Goal: Subscribe to service/newsletter

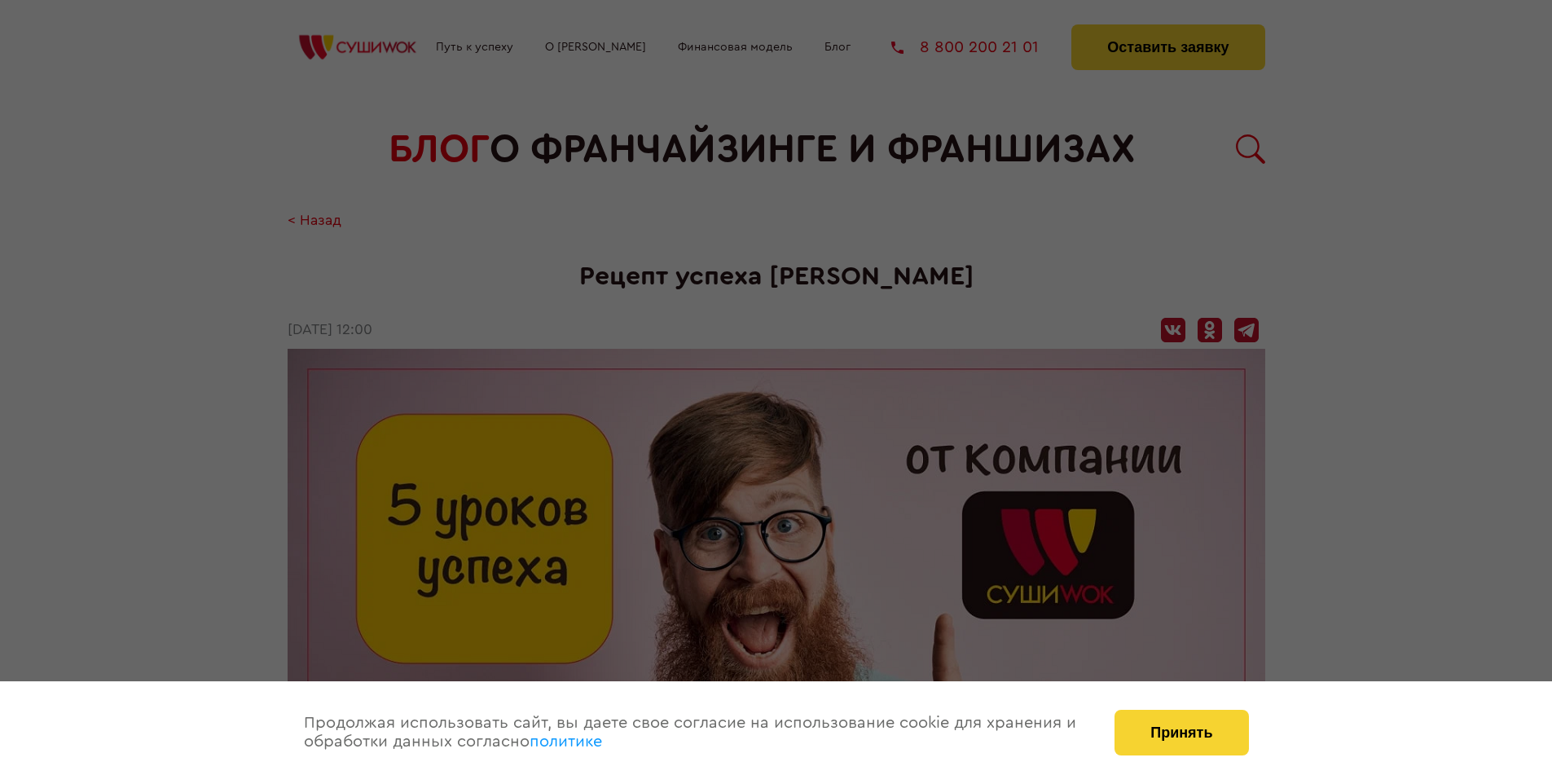
scroll to position [1483, 0]
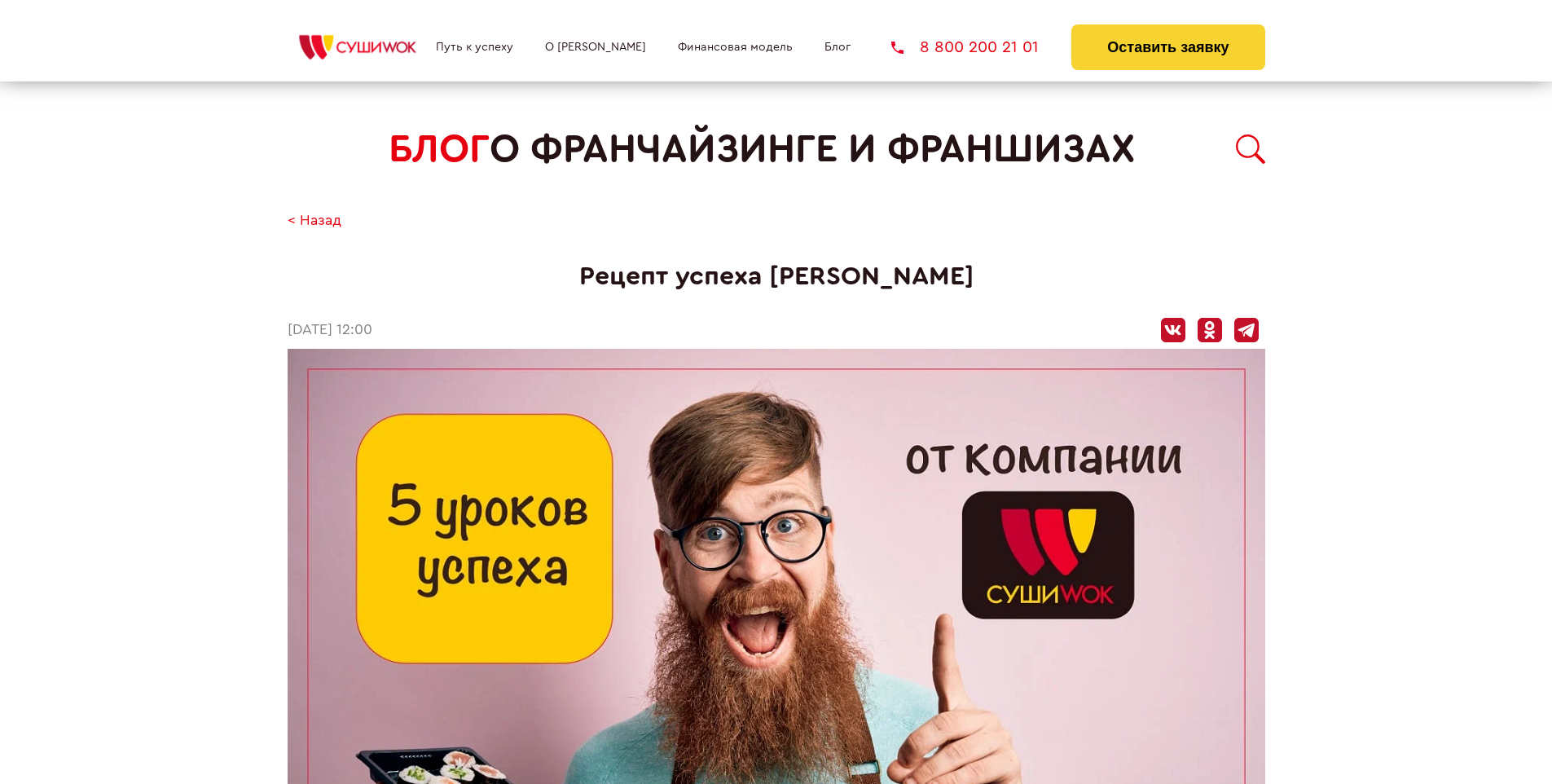
scroll to position [676, 0]
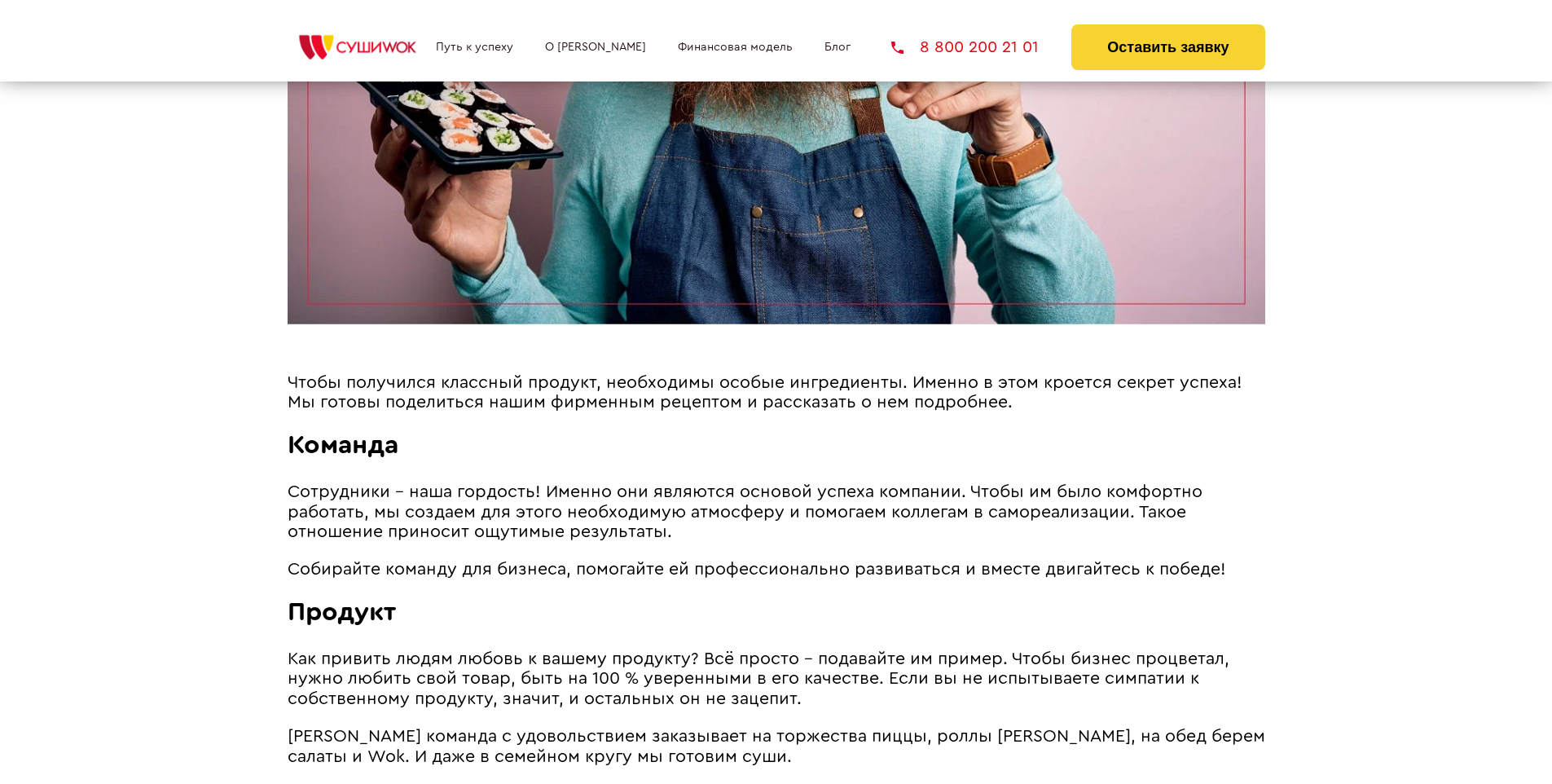
click at [760, 378] on span "Чтобы получился классный продукт, необходимы особые ингредиенты. Именно в этом …" at bounding box center [765, 393] width 955 height 37
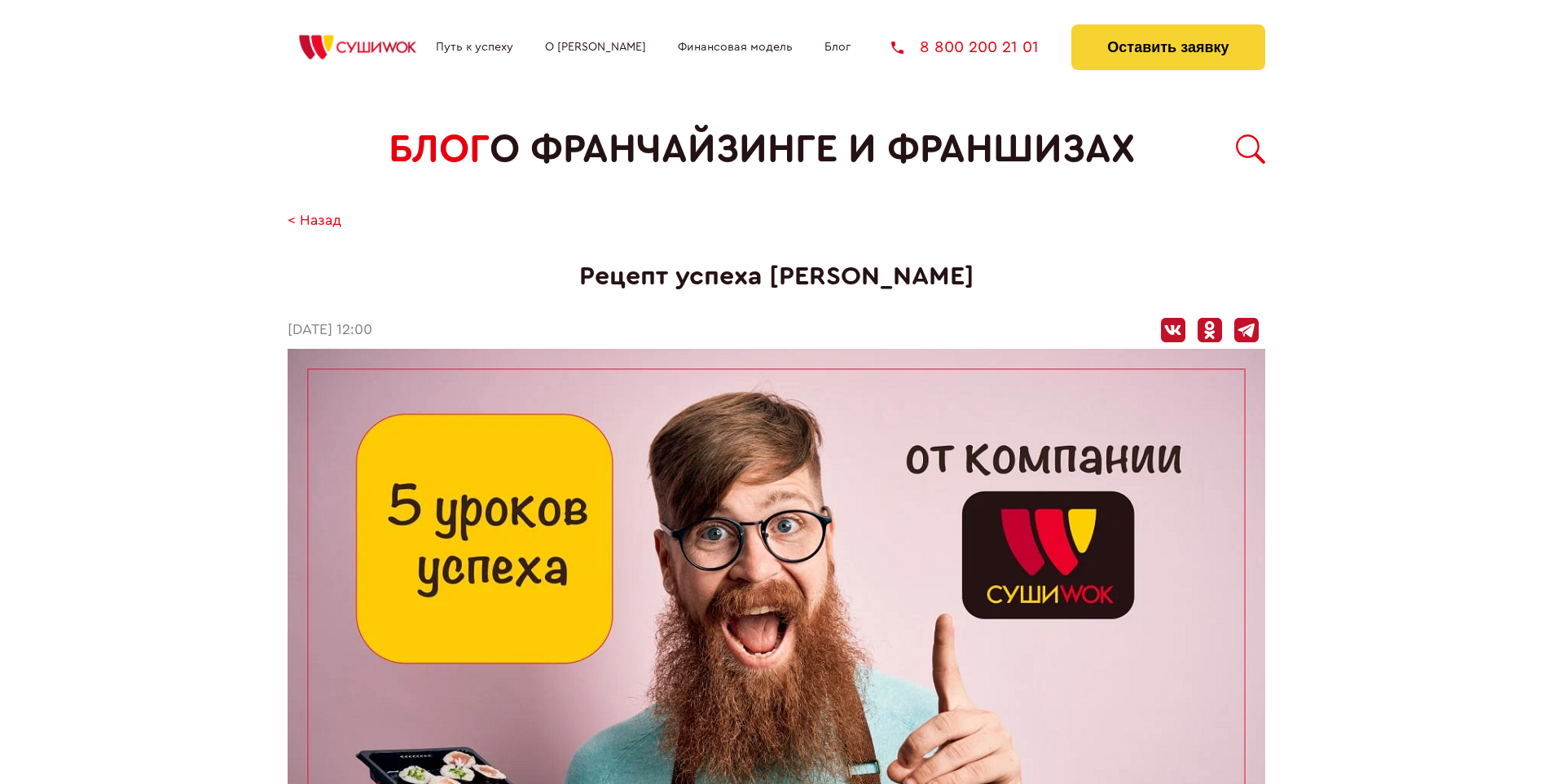
scroll to position [1483, 0]
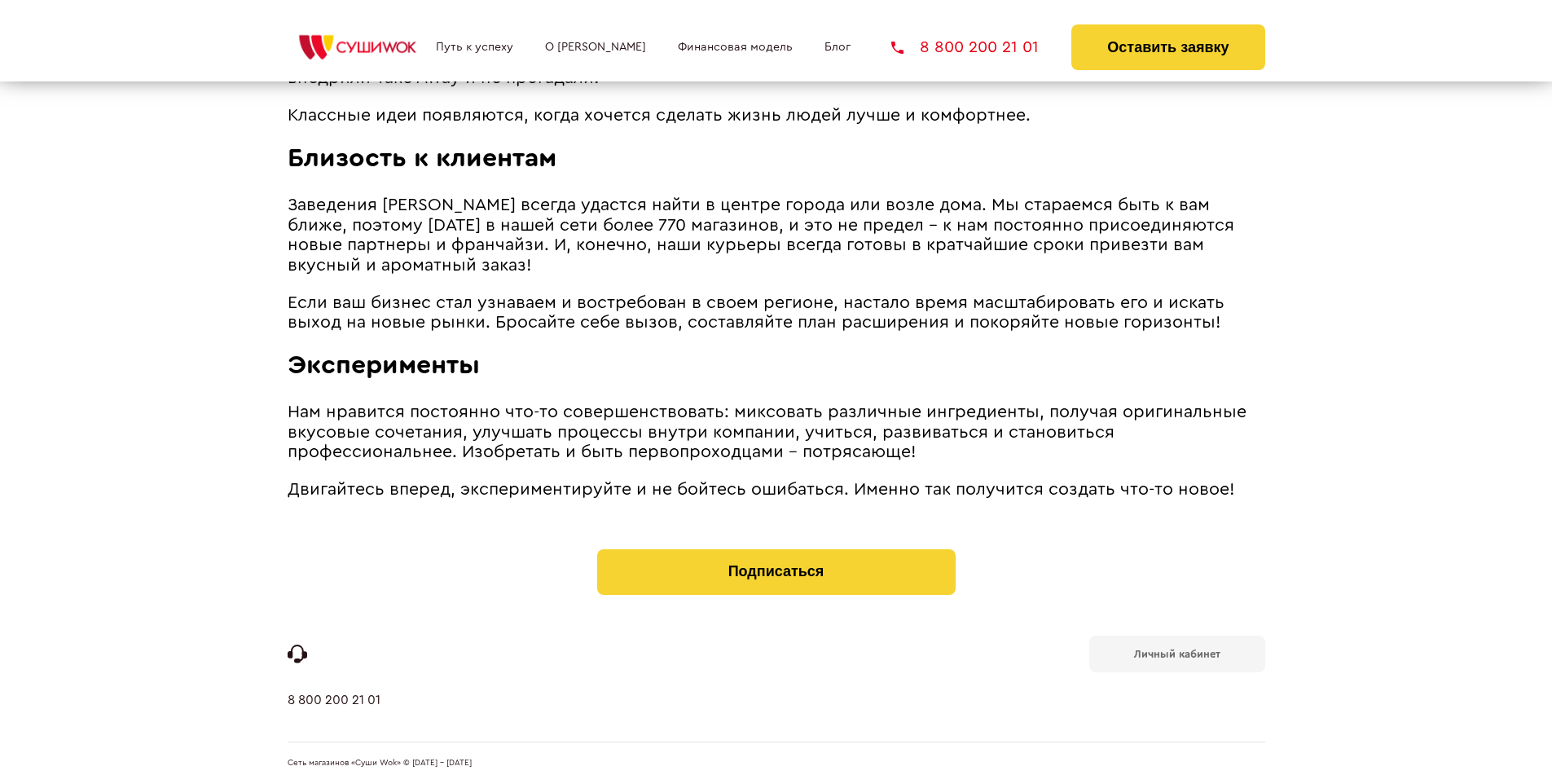
click at [1177, 652] on b "Личный кабинет" at bounding box center [1178, 654] width 86 height 11
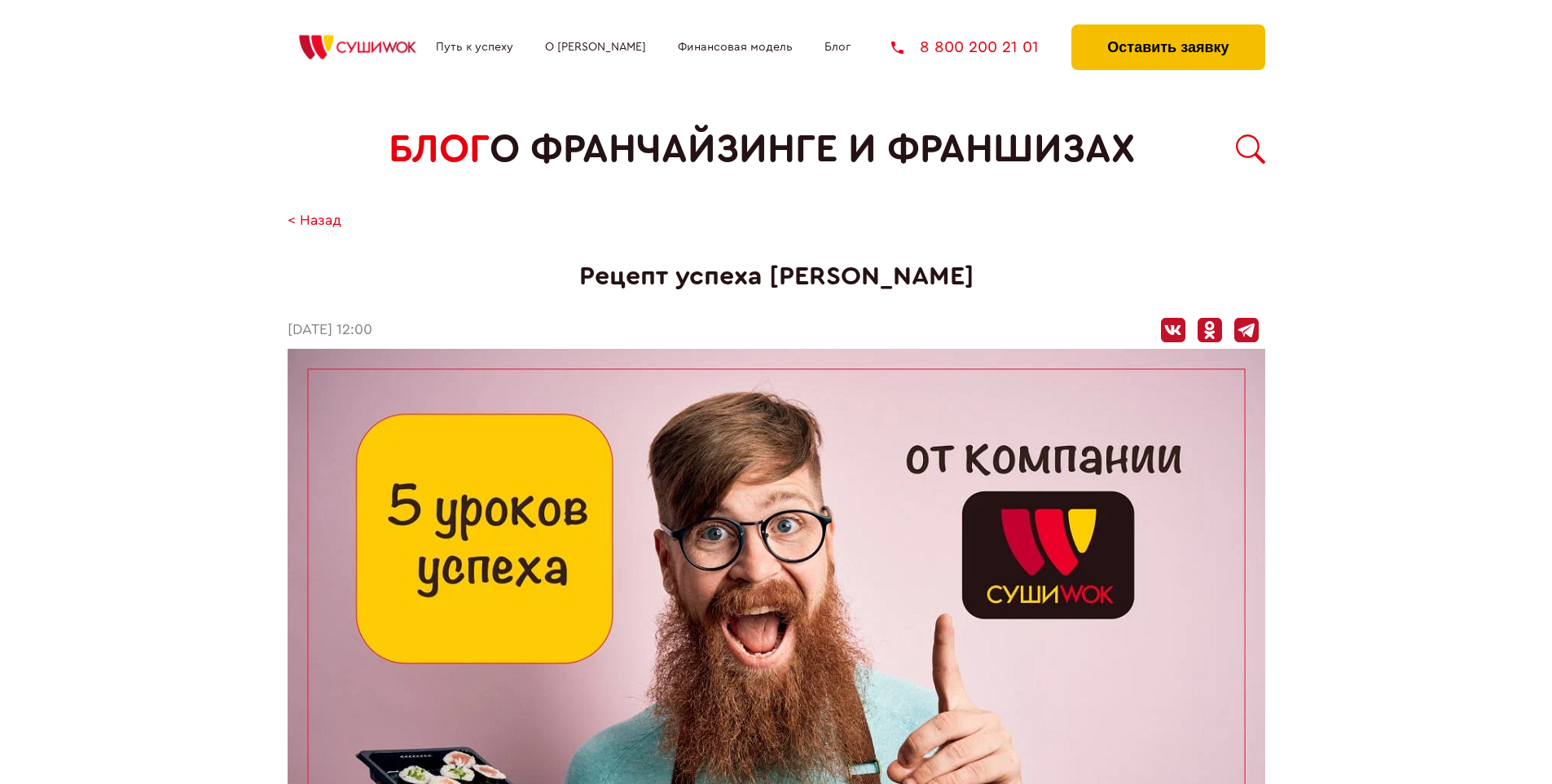
click at [1168, 29] on button "Оставить заявку" at bounding box center [1168, 47] width 193 height 46
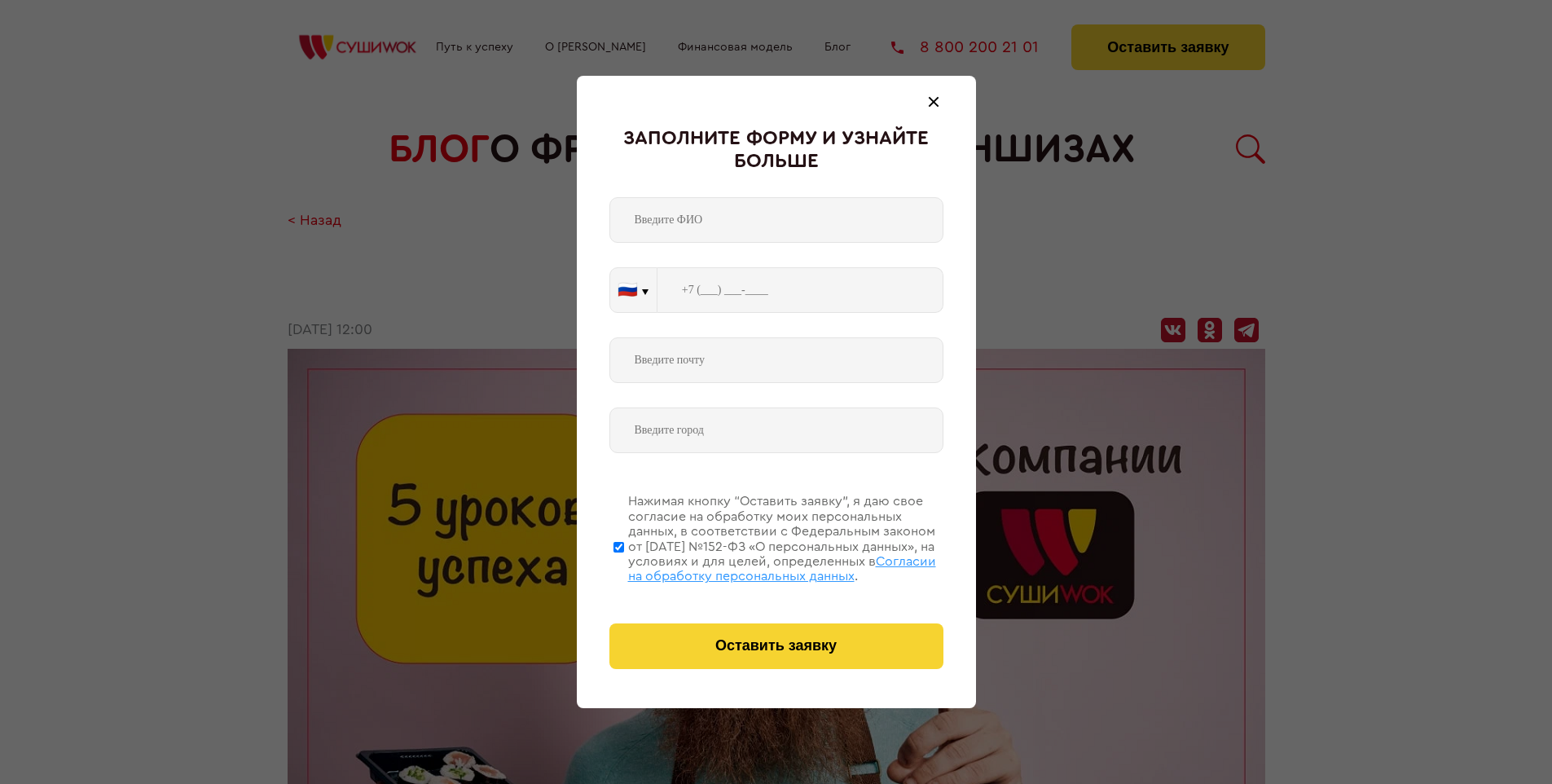
click at [755, 566] on span "Согласии на обработку персональных данных" at bounding box center [782, 569] width 308 height 28
click at [624, 566] on input "Нажимая кнопку “Оставить заявку”, я даю свое согласие на обработку моих персона…" at bounding box center [618, 547] width 11 height 130
checkbox input "false"
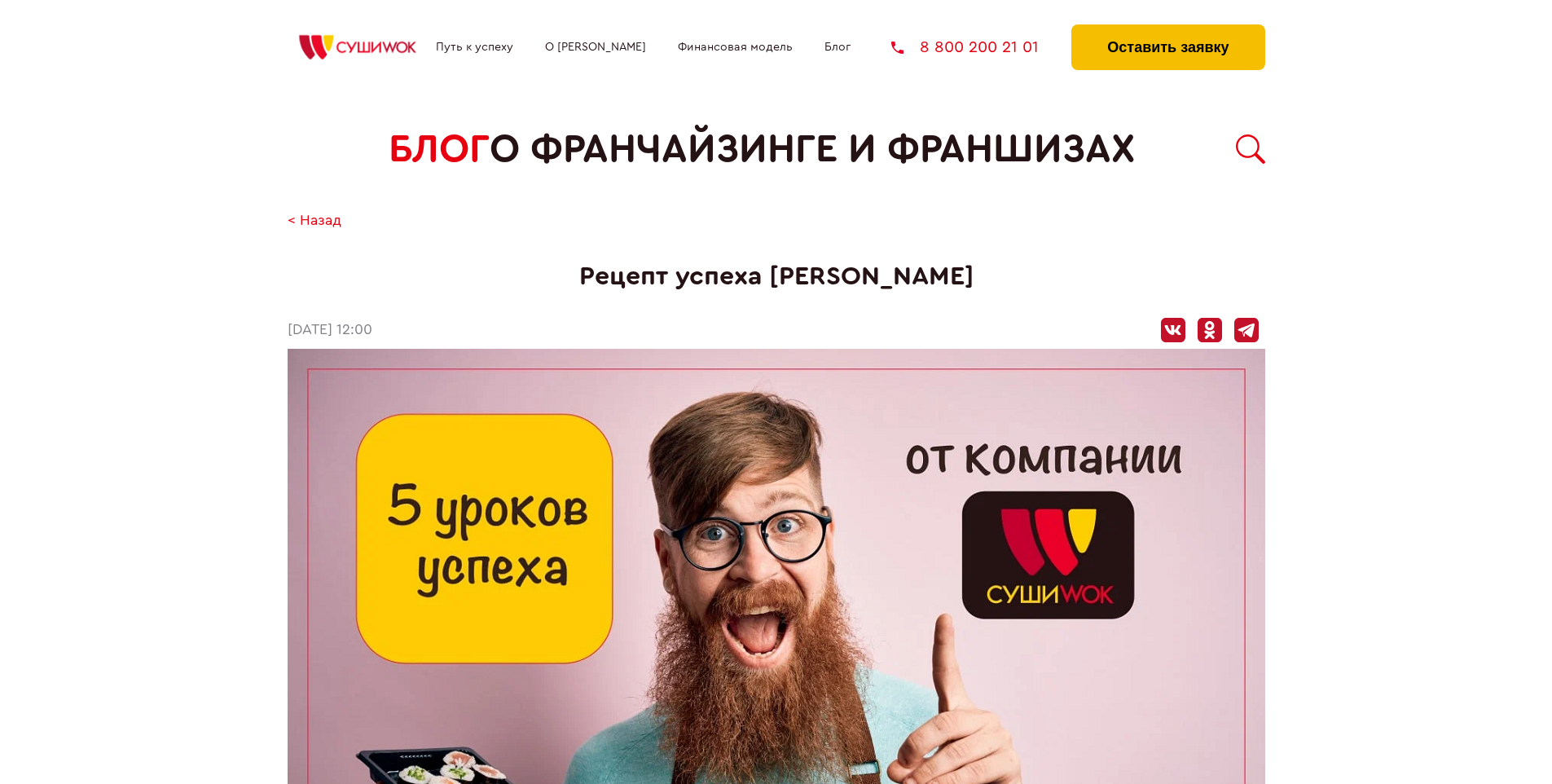
click at [1168, 29] on button "Оставить заявку" at bounding box center [1168, 47] width 193 height 46
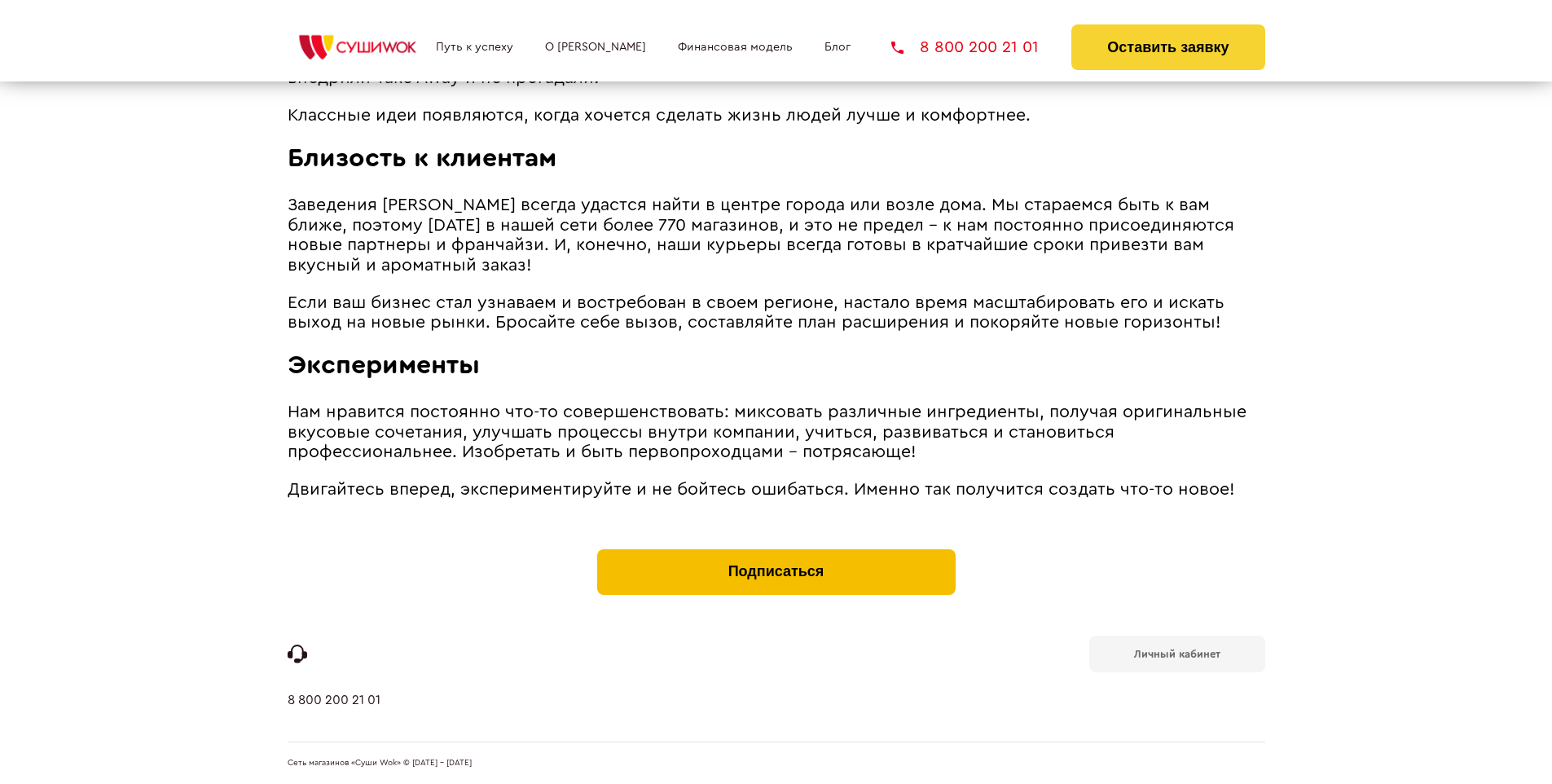
click at [776, 553] on button "Подписаться" at bounding box center [776, 572] width 358 height 46
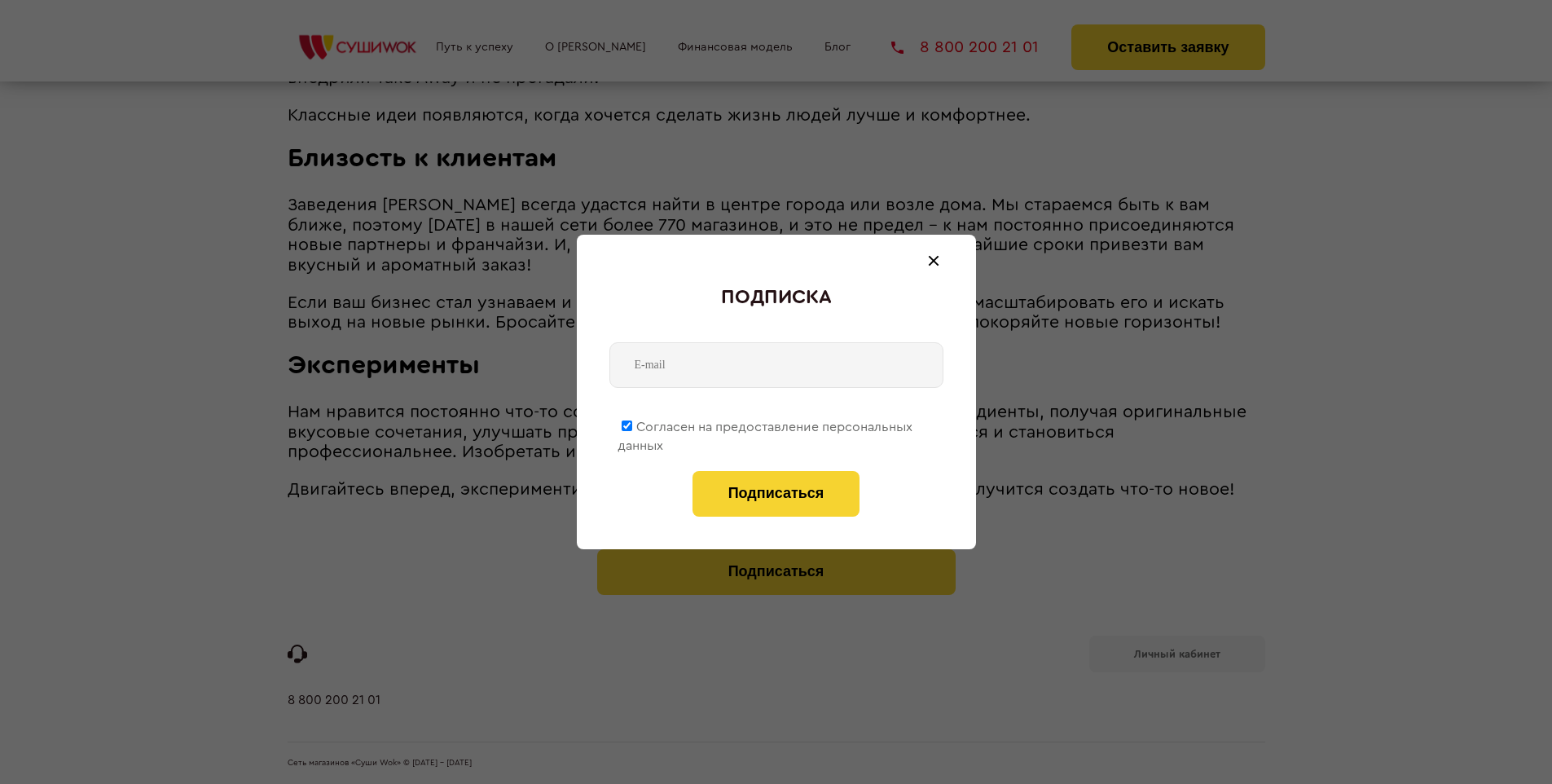
click at [766, 424] on span "Согласен на предоставление персональных данных" at bounding box center [765, 437] width 295 height 32
click at [632, 424] on input "Согласен на предоставление персональных данных" at bounding box center [627, 426] width 11 height 11
checkbox input "false"
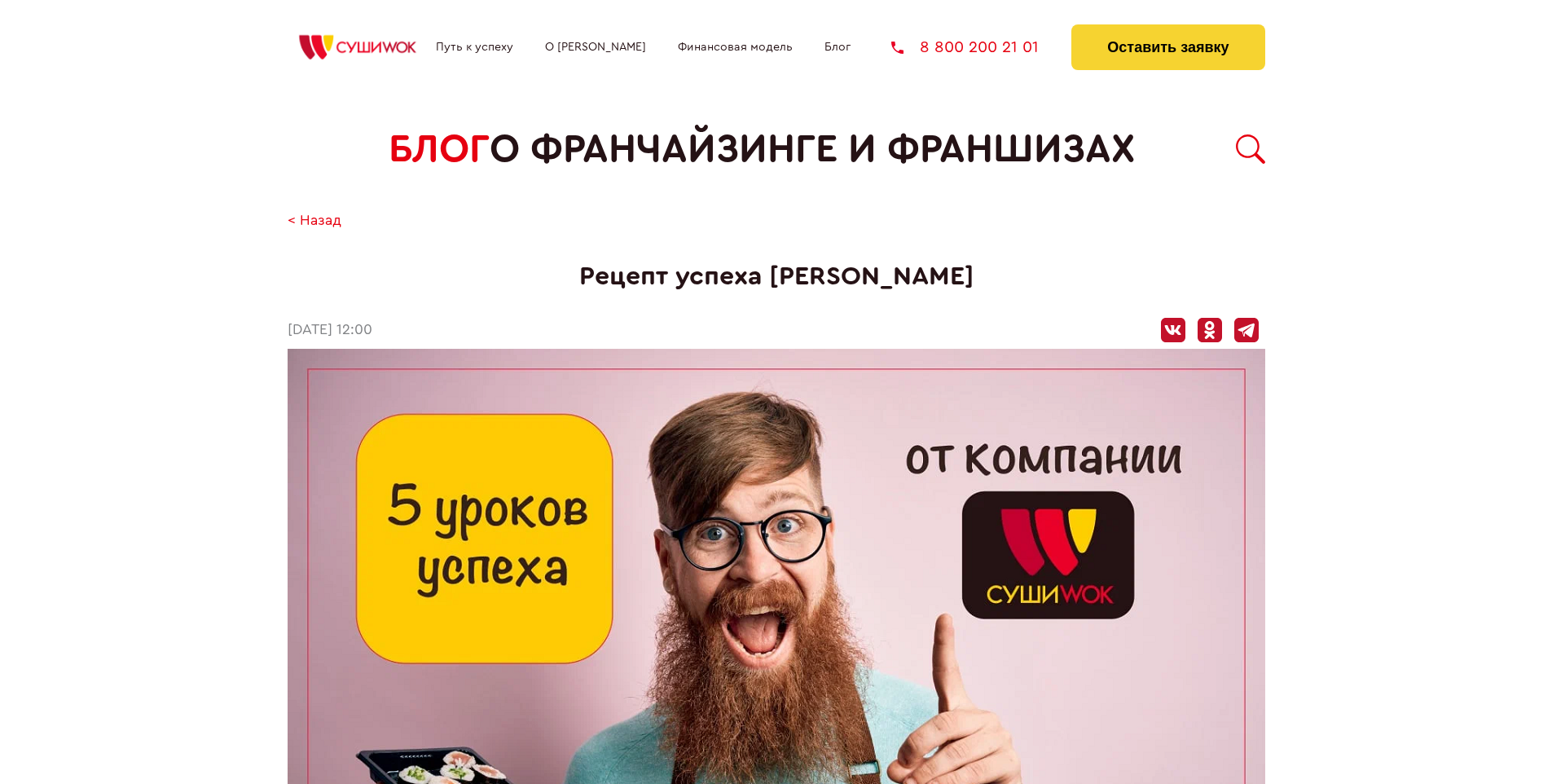
scroll to position [1483, 0]
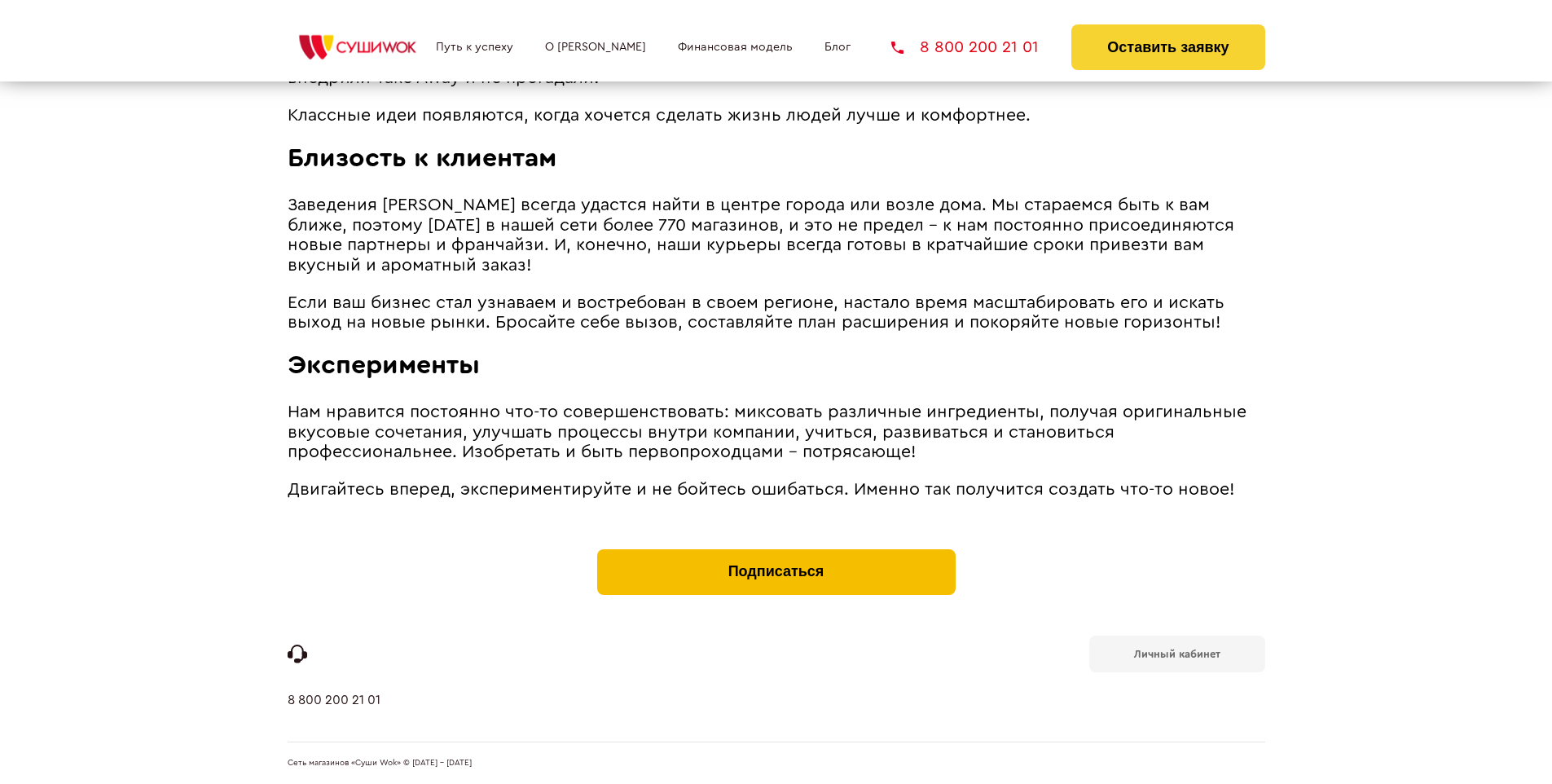
click at [776, 553] on button "Подписаться" at bounding box center [776, 572] width 358 height 46
